Goal: Information Seeking & Learning: Learn about a topic

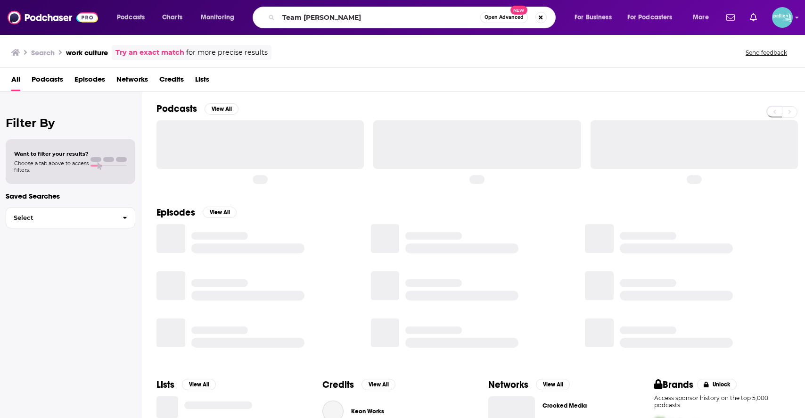
type input "Team [PERSON_NAME]"
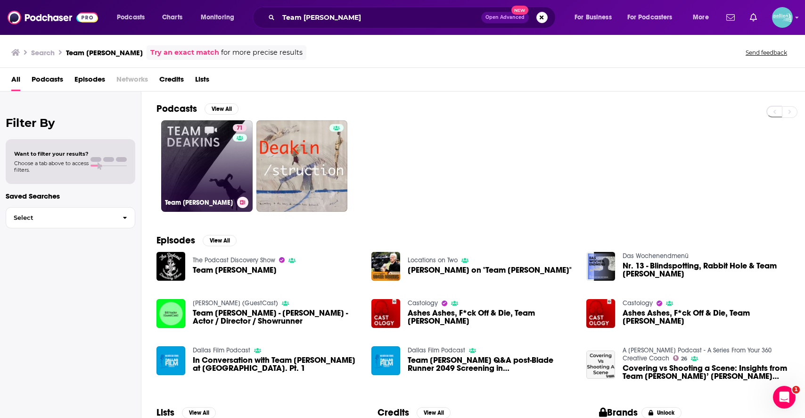
click at [208, 179] on link "71 Team [PERSON_NAME]" at bounding box center [206, 165] width 91 height 91
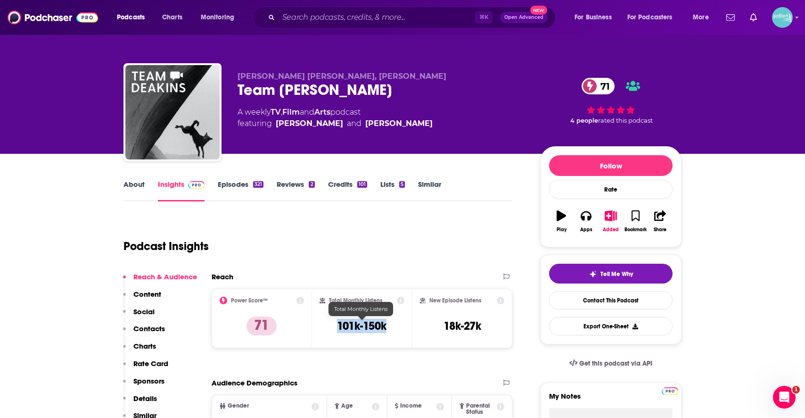
drag, startPoint x: 395, startPoint y: 330, endPoint x: 329, endPoint y: 329, distance: 66.5
click at [329, 329] on div "Total Monthly Listens 101k-150k" at bounding box center [362, 318] width 85 height 43
copy h3 "101k-150k"
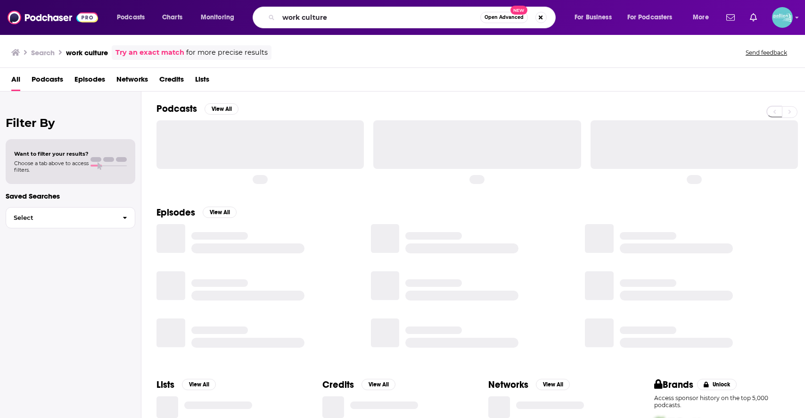
click at [443, 16] on input "work culture" at bounding box center [380, 17] width 202 height 15
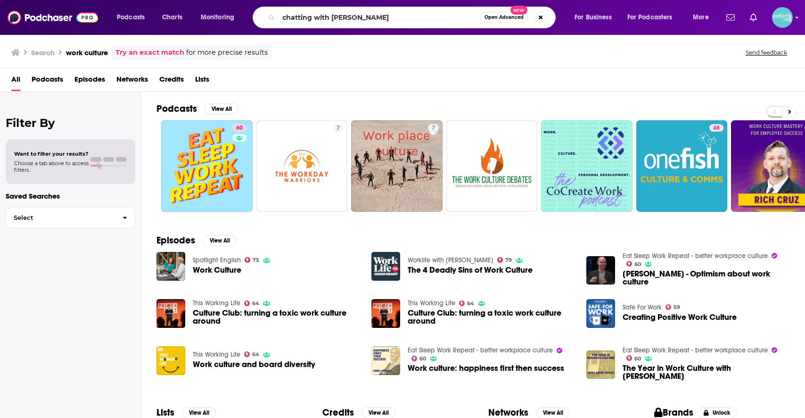
type input "chatting with betsy"
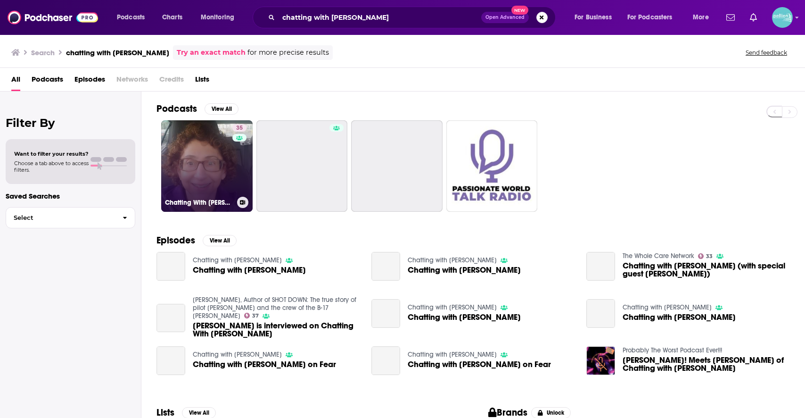
click at [191, 141] on link "35 Chatting With Betsy" at bounding box center [206, 165] width 91 height 91
